Goal: Navigation & Orientation: Find specific page/section

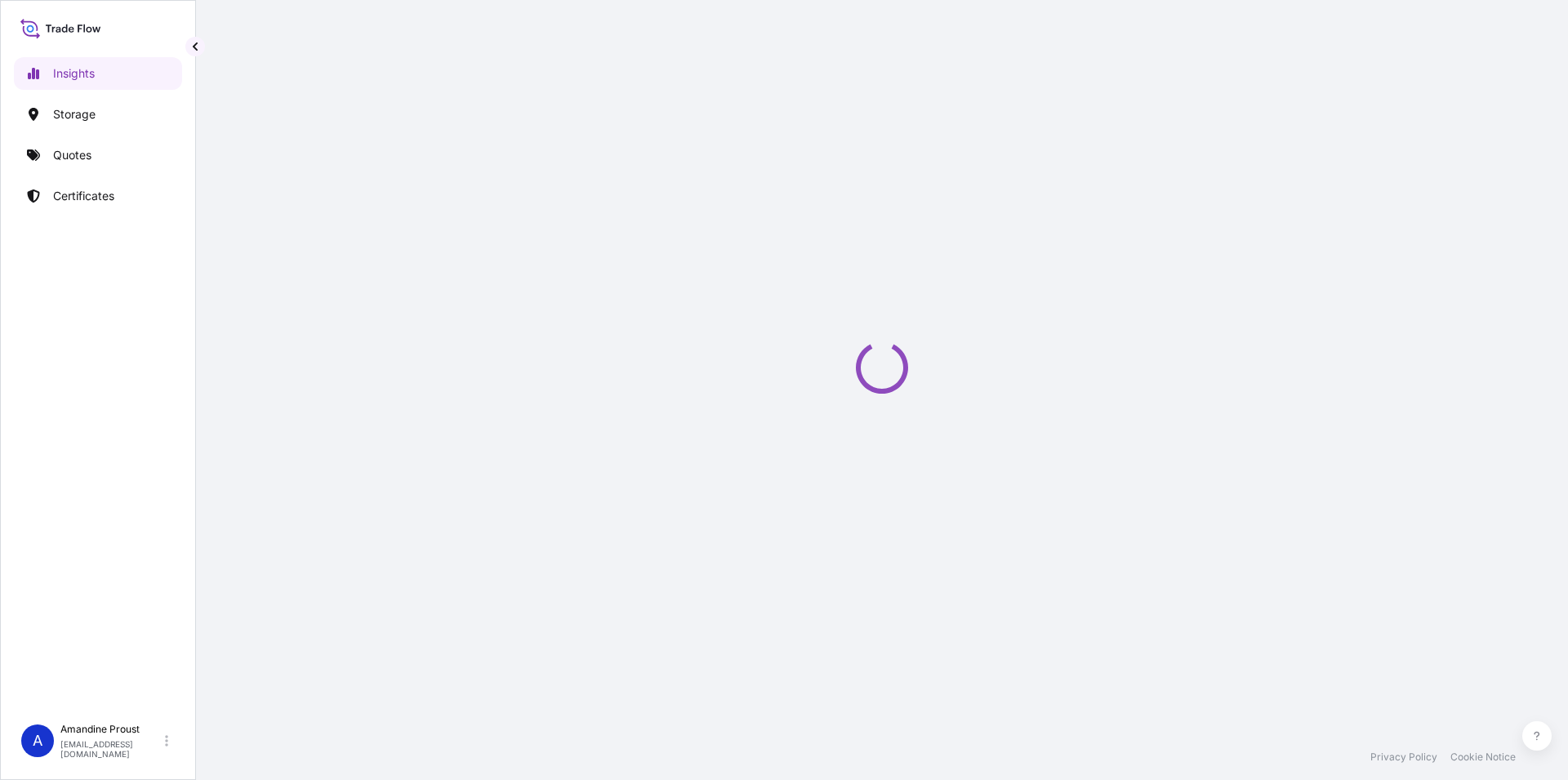
select select "2025"
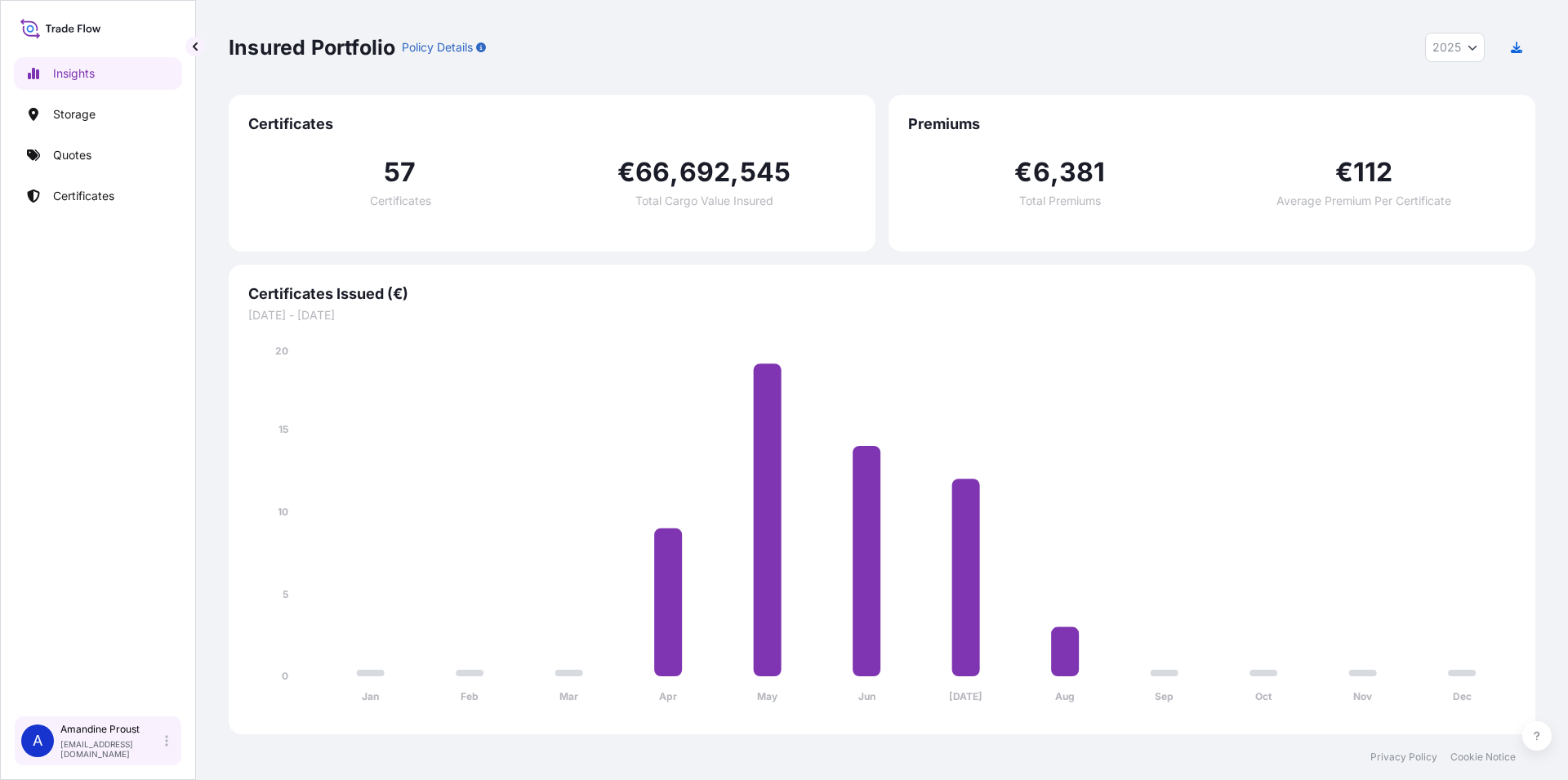
click at [106, 742] on div "Amandine Proust [EMAIL_ADDRESS][DOMAIN_NAME]" at bounding box center [117, 740] width 114 height 36
click at [259, 697] on p "[EMAIL_ADDRESS][DOMAIN_NAME]" at bounding box center [303, 703] width 134 height 20
click at [284, 690] on p "Amandine Proust" at bounding box center [303, 682] width 134 height 13
click at [55, 734] on div "A Amandine Proust [EMAIL_ADDRESS][DOMAIN_NAME]" at bounding box center [98, 740] width 153 height 36
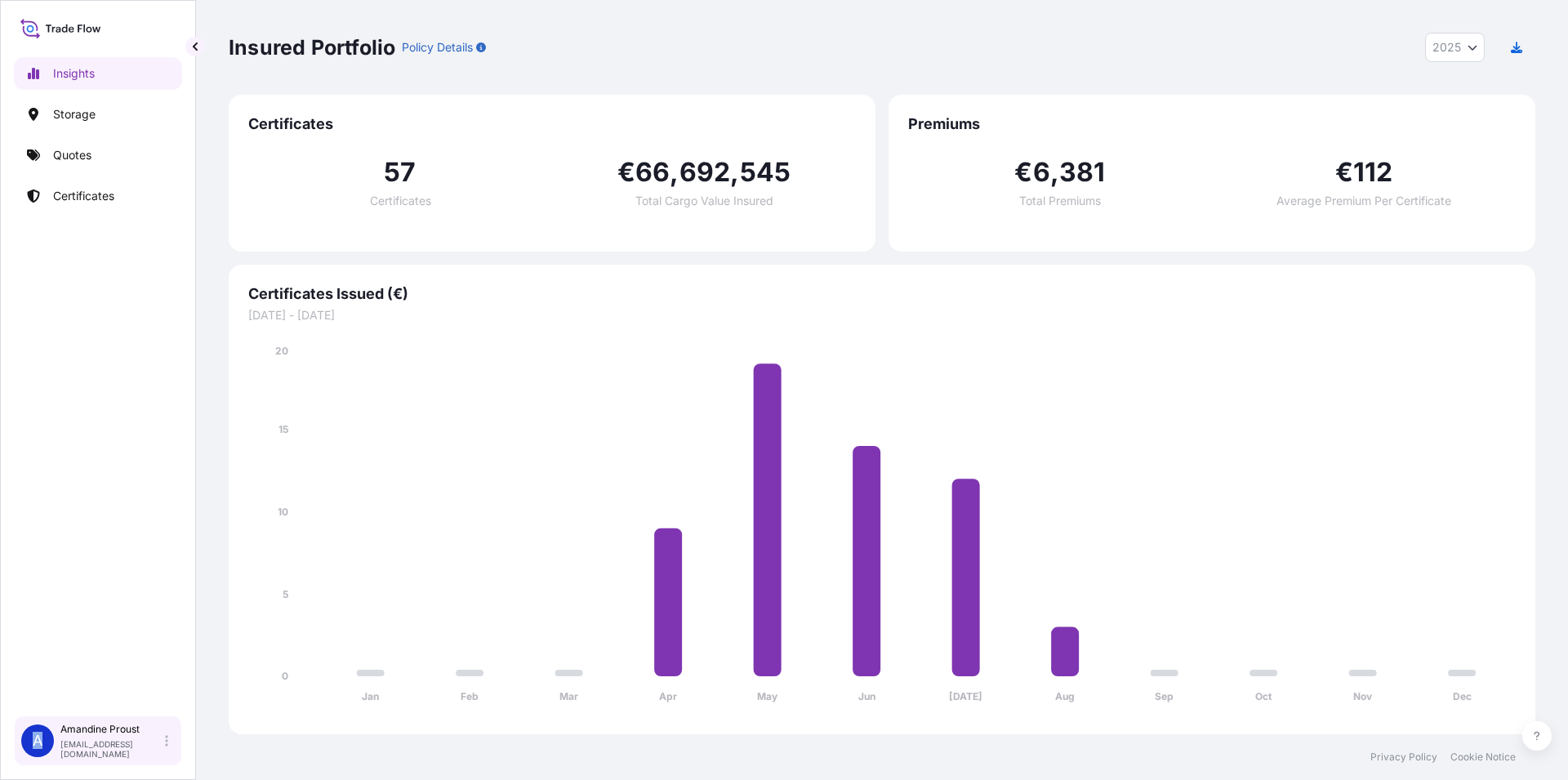
click at [55, 734] on div "A Amandine Proust [EMAIL_ADDRESS][DOMAIN_NAME]" at bounding box center [98, 740] width 153 height 36
click at [108, 735] on p "Amandine Proust" at bounding box center [111, 728] width 102 height 13
click at [257, 684] on p "Amandine Proust" at bounding box center [303, 682] width 134 height 13
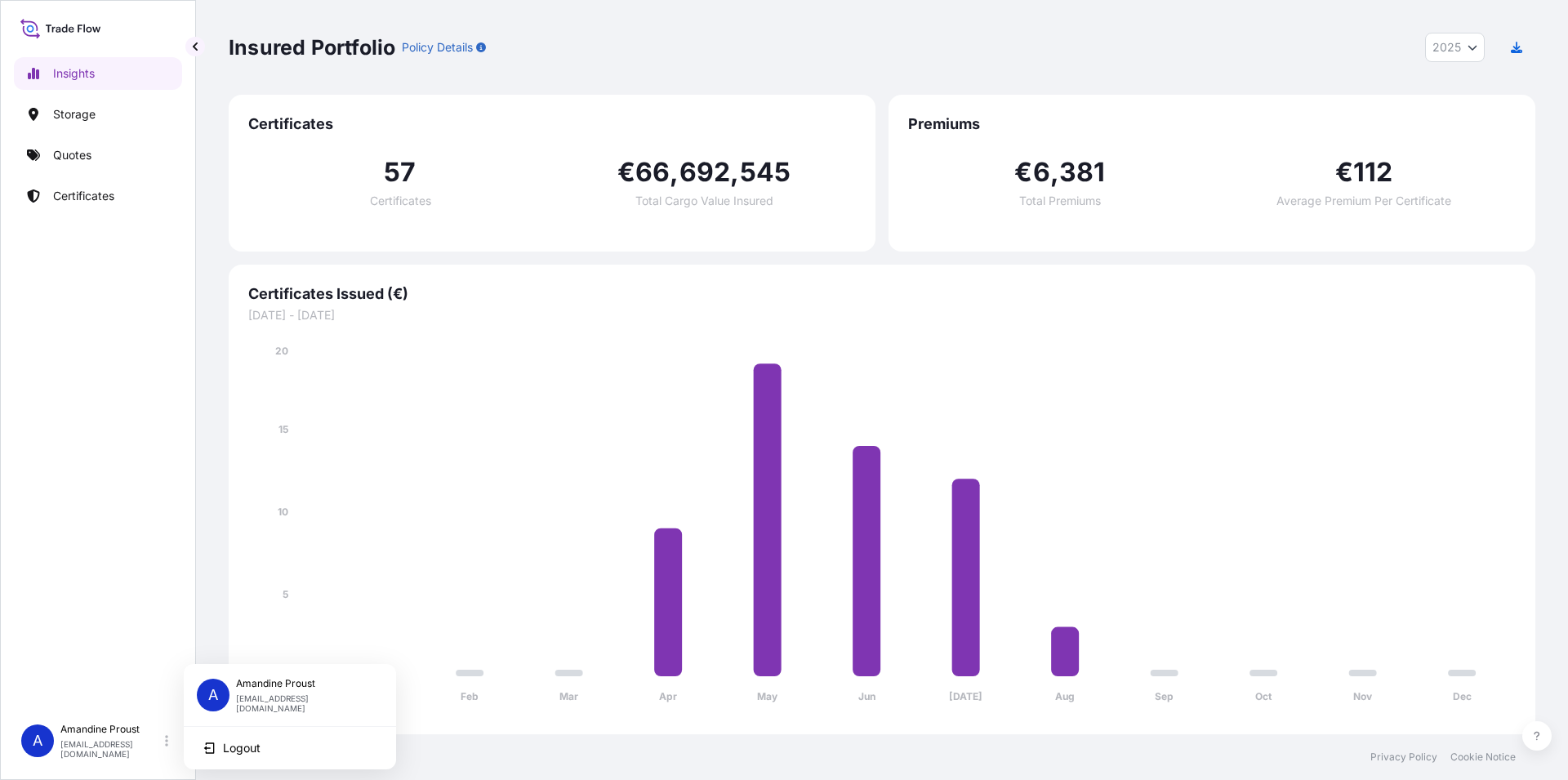
click at [223, 684] on div "A" at bounding box center [213, 694] width 32 height 32
click at [275, 696] on p "[EMAIL_ADDRESS][DOMAIN_NAME]" at bounding box center [303, 703] width 134 height 20
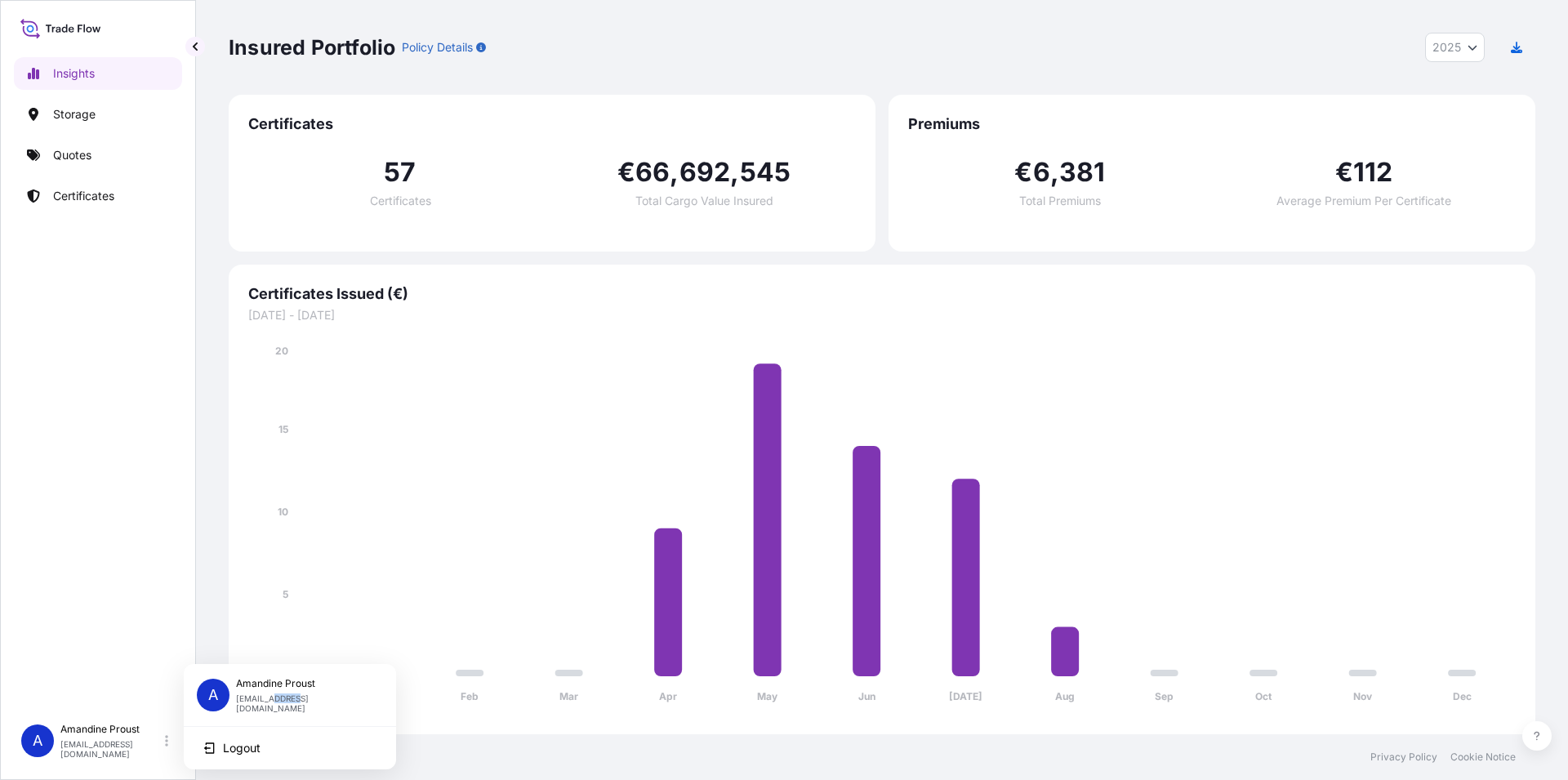
click at [275, 696] on p "[EMAIL_ADDRESS][DOMAIN_NAME]" at bounding box center [303, 703] width 134 height 20
